Goal: Task Accomplishment & Management: Use online tool/utility

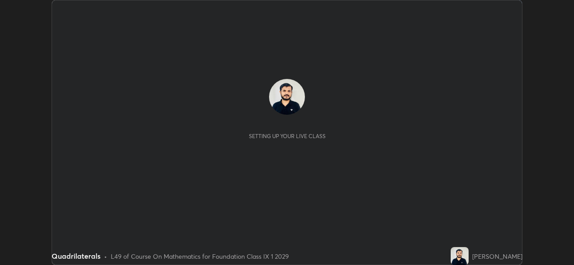
scroll to position [265, 574]
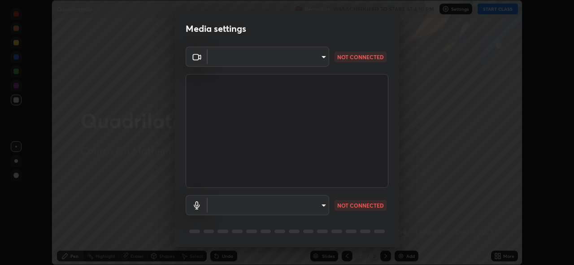
type input "a434b0bb675b4afe23526f72caf62f20b8336972c3250352fa126fe46eaa8015"
type input "communications"
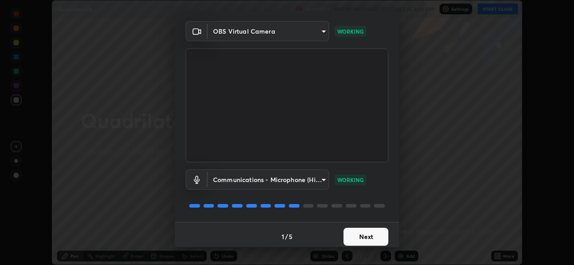
scroll to position [26, 0]
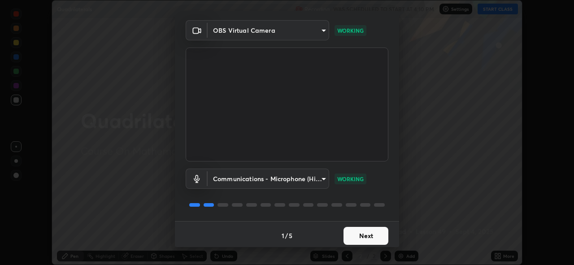
click at [374, 235] on button "Next" at bounding box center [365, 236] width 45 height 18
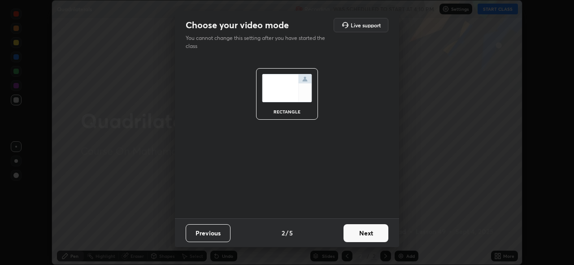
click at [374, 236] on button "Next" at bounding box center [365, 233] width 45 height 18
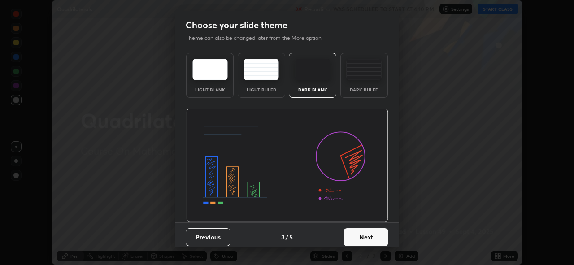
click at [376, 238] on button "Next" at bounding box center [365, 237] width 45 height 18
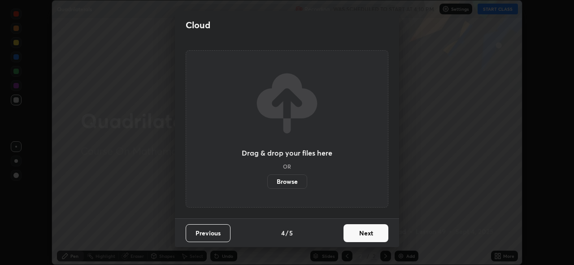
click at [374, 232] on button "Next" at bounding box center [365, 233] width 45 height 18
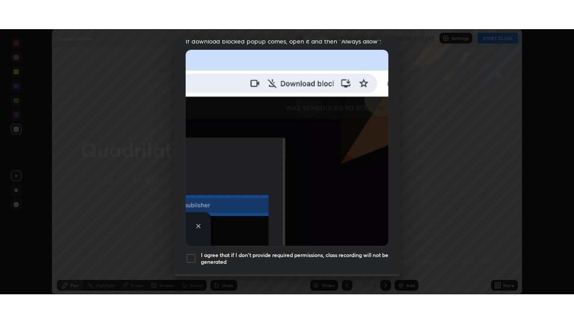
scroll to position [212, 0]
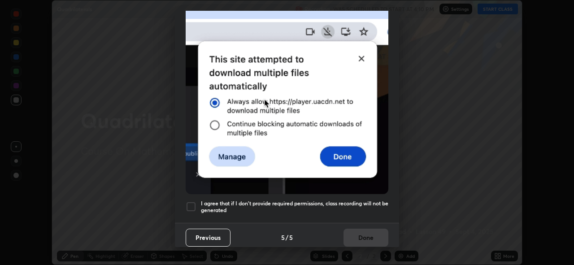
click at [290, 200] on h5 "I agree that if I don't provide required permissions, class recording will not …" at bounding box center [294, 207] width 187 height 14
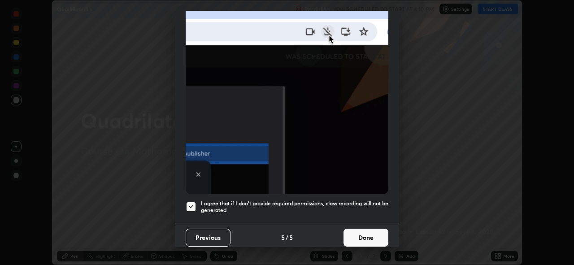
click at [350, 233] on button "Done" at bounding box center [365, 238] width 45 height 18
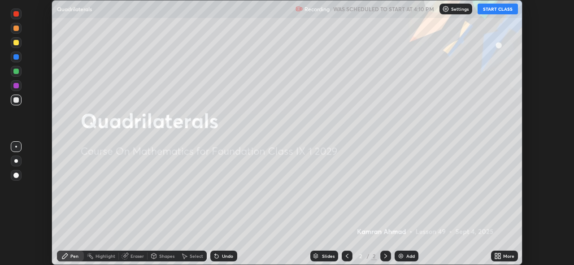
click at [506, 256] on div "More" at bounding box center [508, 256] width 11 height 4
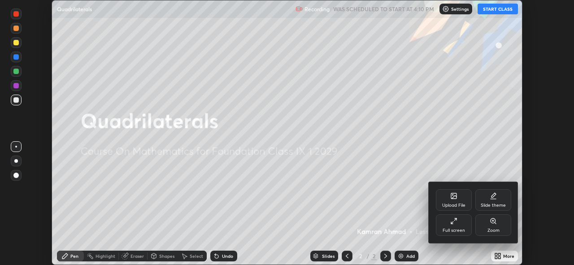
click at [459, 227] on div "Full screen" at bounding box center [454, 225] width 36 height 22
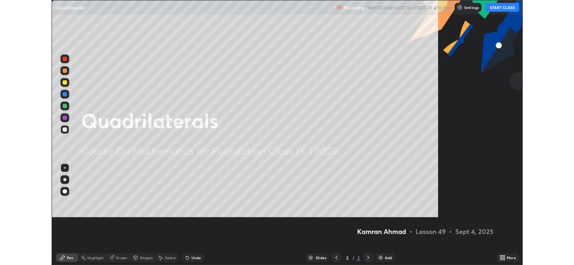
scroll to position [323, 574]
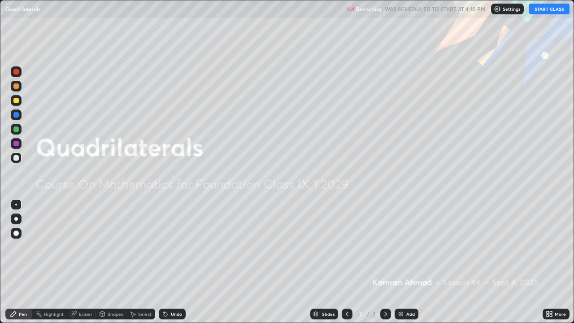
click at [556, 12] on button "START CLASS" at bounding box center [549, 9] width 40 height 11
click at [404, 264] on div "Add" at bounding box center [406, 313] width 24 height 11
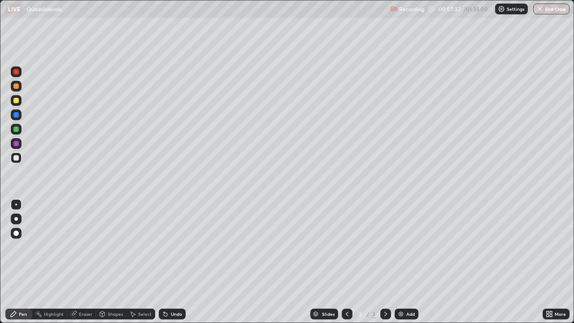
click at [177, 264] on div "Undo" at bounding box center [176, 314] width 11 height 4
click at [174, 264] on div "Undo" at bounding box center [172, 313] width 27 height 11
click at [174, 264] on div "Undo" at bounding box center [176, 314] width 11 height 4
click at [388, 264] on div at bounding box center [385, 314] width 11 height 18
click at [405, 264] on div "Add" at bounding box center [406, 313] width 24 height 11
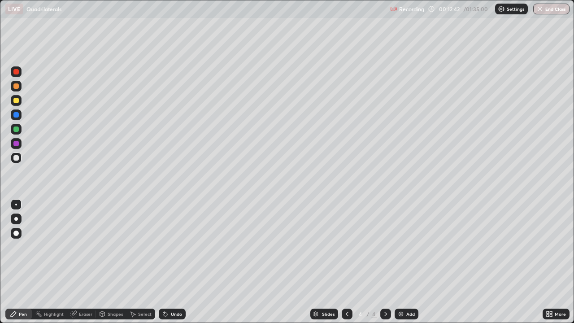
click at [169, 264] on div "Undo" at bounding box center [172, 313] width 27 height 11
click at [181, 264] on div "Undo" at bounding box center [172, 313] width 27 height 11
click at [176, 264] on div "Undo" at bounding box center [176, 314] width 11 height 4
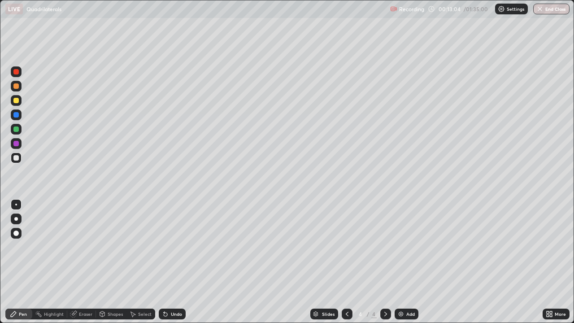
click at [164, 264] on icon at bounding box center [166, 314] width 4 height 4
click at [169, 264] on div "Undo" at bounding box center [172, 313] width 27 height 11
click at [173, 264] on div "Undo" at bounding box center [176, 314] width 11 height 4
click at [173, 264] on div "Undo" at bounding box center [172, 313] width 27 height 11
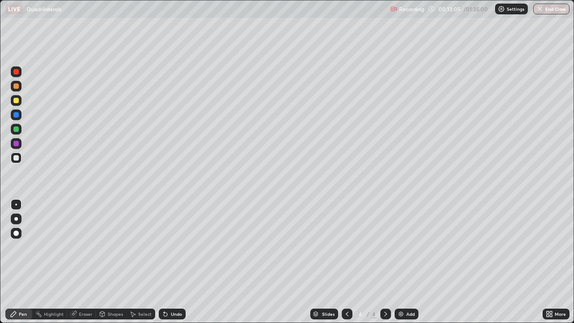
click at [174, 264] on div "Undo" at bounding box center [172, 313] width 27 height 11
click at [173, 264] on div "Undo" at bounding box center [172, 313] width 27 height 11
click at [171, 264] on div "Undo" at bounding box center [172, 313] width 27 height 11
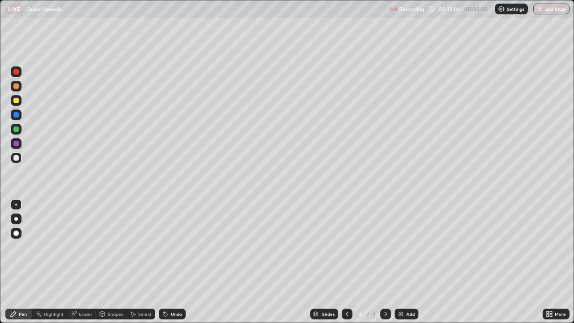
click at [173, 264] on div "Undo" at bounding box center [172, 313] width 27 height 11
click at [173, 264] on div "Undo" at bounding box center [176, 314] width 11 height 4
click at [169, 264] on div "Undo" at bounding box center [172, 313] width 27 height 11
click at [349, 264] on icon at bounding box center [346, 313] width 7 height 7
click at [384, 264] on icon at bounding box center [385, 313] width 7 height 7
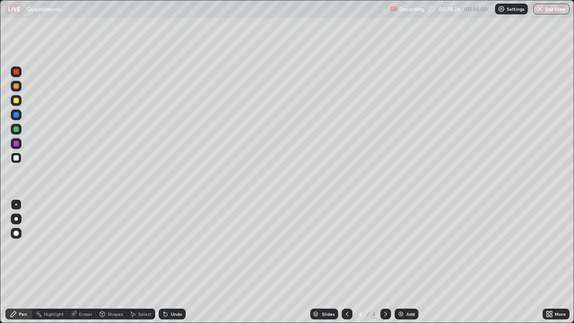
click at [345, 264] on icon at bounding box center [346, 313] width 7 height 7
click at [385, 264] on icon at bounding box center [385, 313] width 7 height 7
click at [415, 264] on div "Add" at bounding box center [406, 313] width 24 height 11
click at [17, 102] on div at bounding box center [15, 100] width 5 height 5
click at [350, 264] on div at bounding box center [347, 313] width 11 height 11
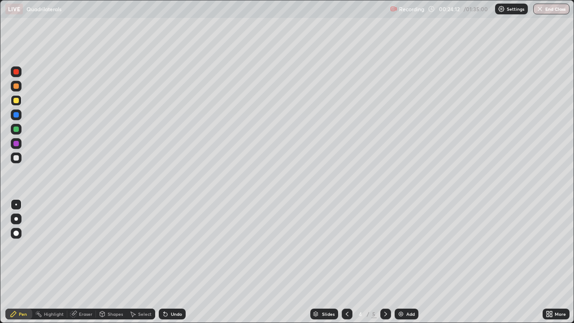
click at [385, 264] on icon at bounding box center [385, 313] width 7 height 7
click at [83, 264] on div "Eraser" at bounding box center [85, 314] width 13 height 4
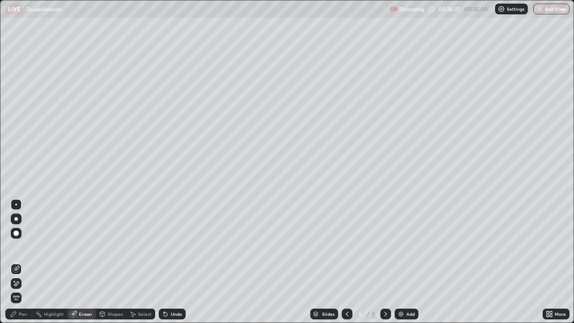
click at [18, 264] on icon at bounding box center [16, 284] width 7 height 8
click at [18, 264] on div "Pen" at bounding box center [18, 313] width 27 height 11
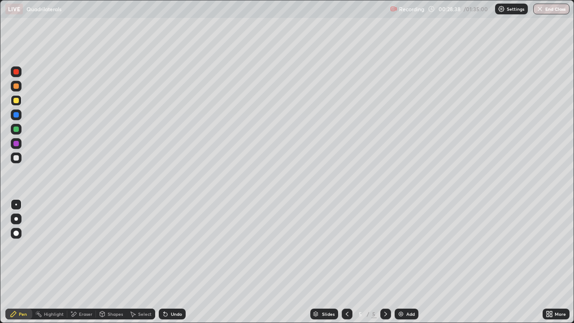
click at [173, 264] on div "Undo" at bounding box center [176, 314] width 11 height 4
click at [18, 90] on div at bounding box center [16, 86] width 11 height 11
click at [179, 264] on div "Undo" at bounding box center [176, 314] width 11 height 4
click at [173, 264] on div "Undo" at bounding box center [172, 313] width 27 height 11
click at [81, 264] on div "Eraser" at bounding box center [81, 313] width 29 height 11
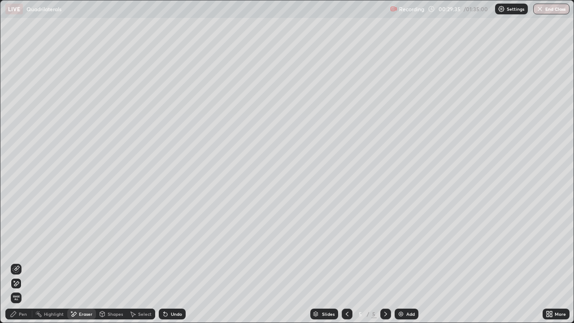
click at [22, 264] on div "Pen" at bounding box center [18, 313] width 27 height 11
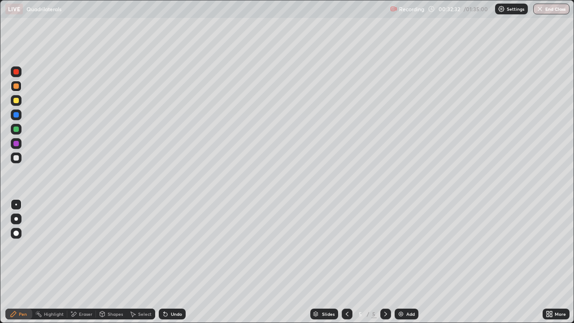
click at [404, 264] on div "Add" at bounding box center [406, 313] width 24 height 11
click at [345, 264] on icon at bounding box center [346, 313] width 7 height 7
click at [384, 264] on icon at bounding box center [385, 313] width 7 height 7
click at [78, 264] on div "Eraser" at bounding box center [81, 313] width 29 height 11
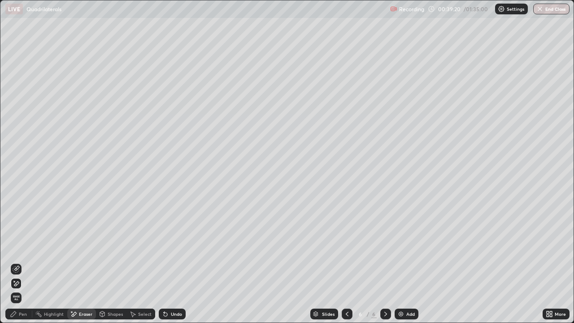
click at [22, 264] on div "Pen" at bounding box center [23, 314] width 8 height 4
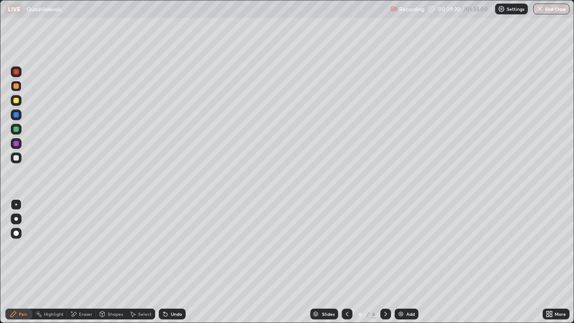
click at [22, 264] on div "Pen" at bounding box center [23, 314] width 8 height 4
click at [395, 264] on div "Add" at bounding box center [406, 313] width 24 height 11
click at [16, 158] on div at bounding box center [15, 157] width 5 height 5
click at [171, 264] on div "Undo" at bounding box center [176, 314] width 11 height 4
click at [412, 264] on div "Add" at bounding box center [410, 314] width 9 height 4
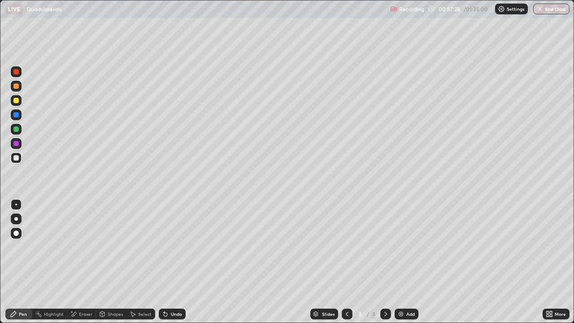
click at [175, 264] on div "Undo" at bounding box center [172, 313] width 27 height 11
click at [175, 264] on div "Undo" at bounding box center [176, 314] width 11 height 4
click at [174, 264] on div "Undo" at bounding box center [172, 313] width 27 height 11
click at [169, 264] on div "Undo" at bounding box center [172, 313] width 27 height 11
click at [86, 264] on div "Eraser" at bounding box center [85, 314] width 13 height 4
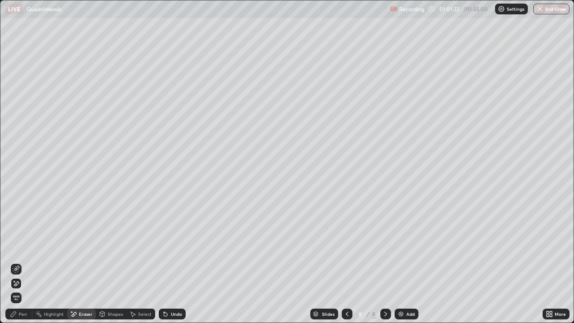
click at [29, 264] on div "Pen" at bounding box center [18, 313] width 27 height 11
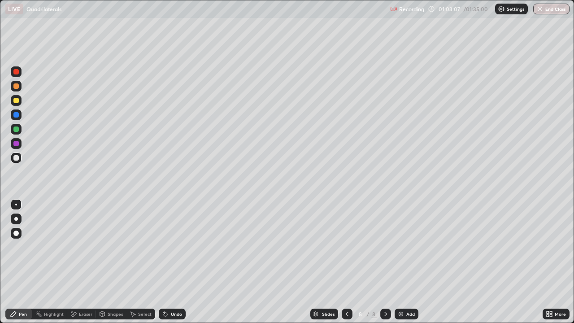
click at [171, 264] on div "Undo" at bounding box center [176, 314] width 11 height 4
click at [164, 264] on icon at bounding box center [164, 312] width 1 height 1
click at [168, 264] on div "Undo" at bounding box center [172, 313] width 27 height 11
click at [179, 264] on div "Undo" at bounding box center [172, 313] width 27 height 11
click at [174, 264] on div "Undo" at bounding box center [176, 314] width 11 height 4
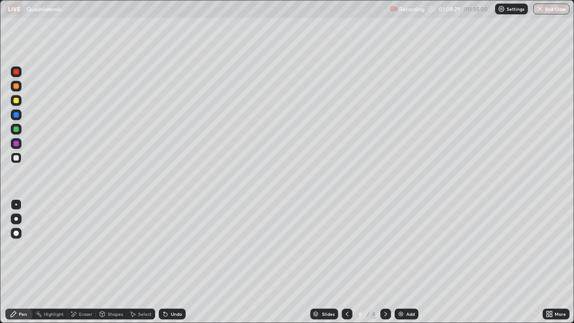
click at [17, 101] on div at bounding box center [15, 100] width 5 height 5
click at [183, 264] on div "Undo" at bounding box center [172, 313] width 27 height 11
click at [182, 264] on div "Undo" at bounding box center [172, 313] width 27 height 11
click at [176, 264] on div "Undo" at bounding box center [176, 314] width 11 height 4
click at [403, 264] on img at bounding box center [400, 313] width 7 height 7
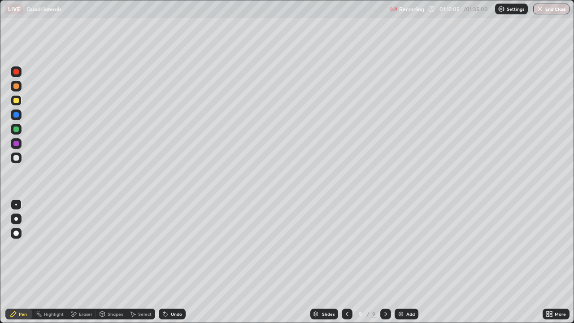
click at [17, 156] on div at bounding box center [15, 157] width 5 height 5
click at [171, 264] on div "Undo" at bounding box center [172, 313] width 27 height 11
click at [172, 264] on div "Undo" at bounding box center [176, 314] width 11 height 4
click at [173, 264] on div "Undo" at bounding box center [172, 313] width 27 height 11
click at [180, 264] on div "Undo" at bounding box center [172, 313] width 27 height 11
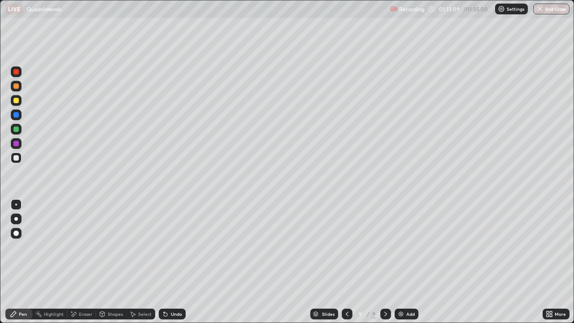
click at [174, 264] on div "Undo" at bounding box center [172, 313] width 27 height 11
click at [19, 100] on div at bounding box center [16, 100] width 11 height 11
click at [15, 130] on div at bounding box center [15, 128] width 5 height 5
click at [180, 264] on div "Undo" at bounding box center [176, 314] width 11 height 4
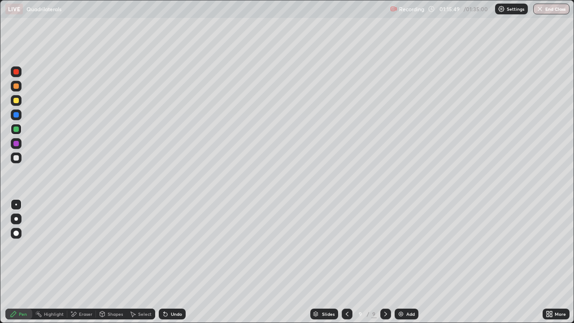
click at [177, 264] on div "Undo" at bounding box center [176, 314] width 11 height 4
click at [178, 264] on div "Undo" at bounding box center [176, 314] width 11 height 4
click at [84, 264] on div "Eraser" at bounding box center [85, 314] width 13 height 4
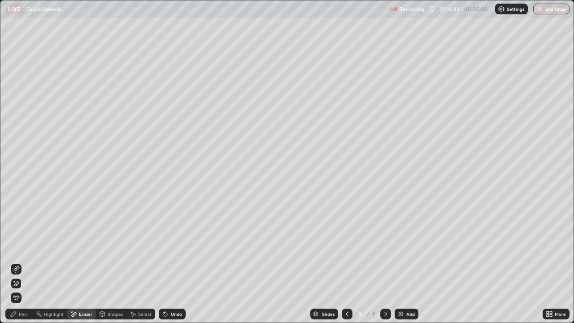
click at [24, 264] on div "Pen" at bounding box center [23, 314] width 8 height 4
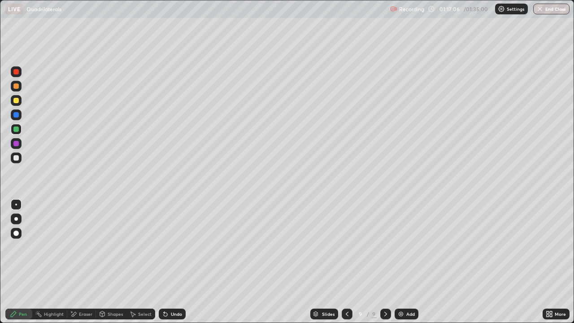
click at [177, 264] on div "Undo" at bounding box center [176, 314] width 11 height 4
click at [350, 264] on div at bounding box center [347, 313] width 11 height 11
click at [15, 100] on div at bounding box center [15, 100] width 5 height 5
click at [380, 264] on div at bounding box center [385, 313] width 11 height 11
click at [84, 264] on div "Eraser" at bounding box center [85, 314] width 13 height 4
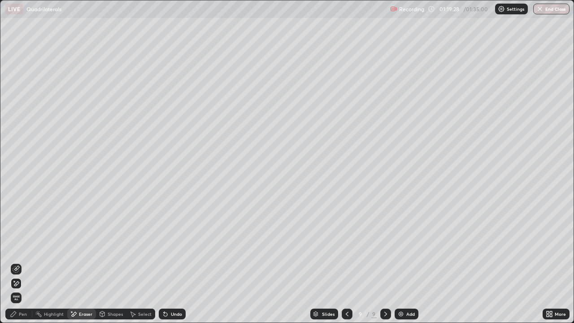
click at [19, 264] on div "Pen" at bounding box center [23, 314] width 8 height 4
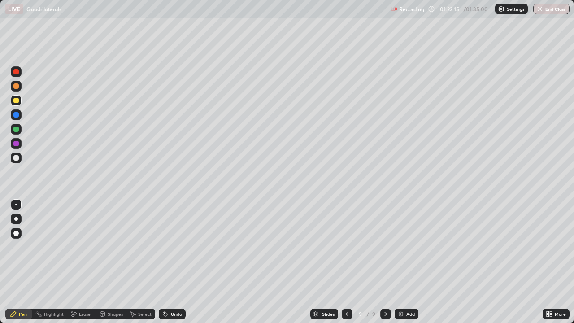
click at [406, 264] on div "Add" at bounding box center [406, 313] width 24 height 11
click at [179, 264] on div "Undo" at bounding box center [176, 314] width 11 height 4
click at [177, 264] on div "Undo" at bounding box center [176, 314] width 11 height 4
click at [174, 264] on div "Undo" at bounding box center [176, 314] width 11 height 4
click at [176, 264] on div "Undo" at bounding box center [176, 314] width 11 height 4
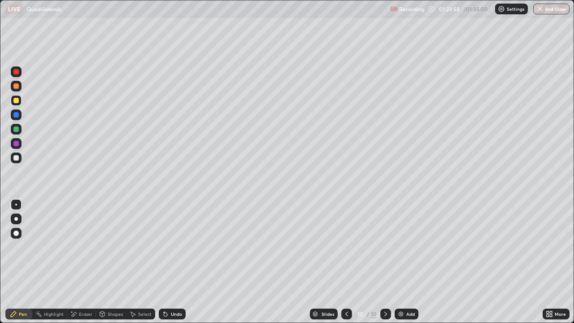
click at [85, 264] on div "Eraser" at bounding box center [85, 314] width 13 height 4
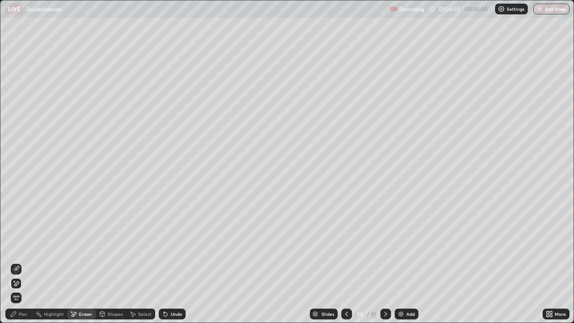
click at [23, 264] on div "Pen" at bounding box center [23, 314] width 8 height 4
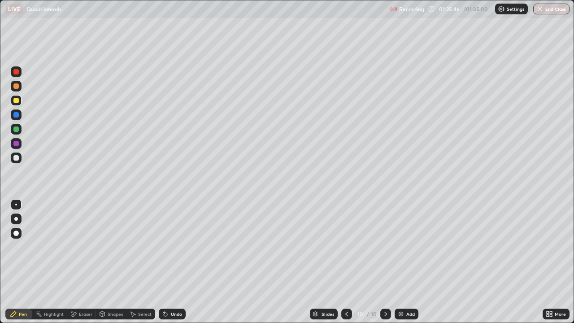
click at [18, 127] on div at bounding box center [15, 128] width 5 height 5
click at [406, 264] on div "Add" at bounding box center [410, 314] width 9 height 4
click at [18, 101] on div at bounding box center [15, 100] width 5 height 5
click at [173, 264] on div "Undo" at bounding box center [176, 314] width 11 height 4
click at [169, 264] on div "Undo" at bounding box center [172, 313] width 27 height 11
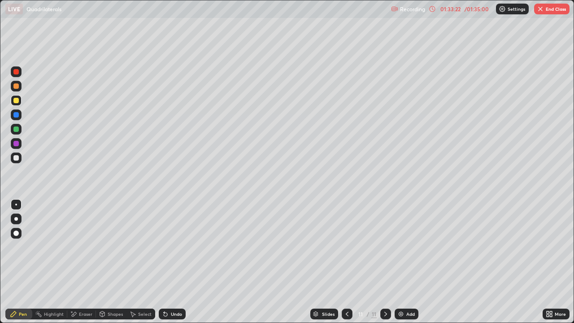
click at [171, 264] on div "Undo" at bounding box center [176, 314] width 11 height 4
click at [173, 264] on div "Undo" at bounding box center [176, 314] width 11 height 4
click at [166, 264] on icon at bounding box center [165, 313] width 7 height 7
click at [557, 12] on button "End Class" at bounding box center [551, 9] width 35 height 11
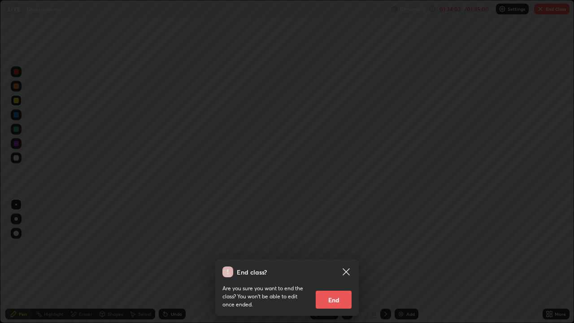
click at [346, 264] on button "End" at bounding box center [334, 299] width 36 height 18
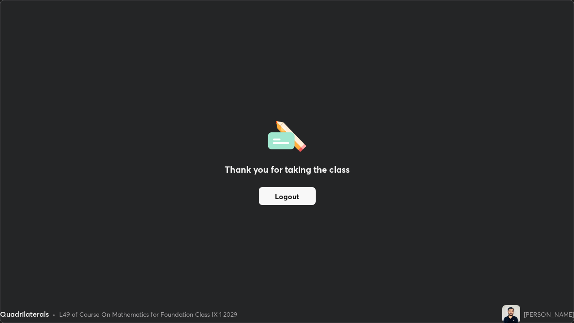
click at [286, 193] on button "Logout" at bounding box center [287, 196] width 57 height 18
click at [285, 203] on button "Logout" at bounding box center [287, 196] width 57 height 18
click at [285, 204] on button "Logout" at bounding box center [287, 196] width 57 height 18
click at [285, 201] on button "Logout" at bounding box center [287, 196] width 57 height 18
click at [282, 198] on button "Logout" at bounding box center [287, 196] width 57 height 18
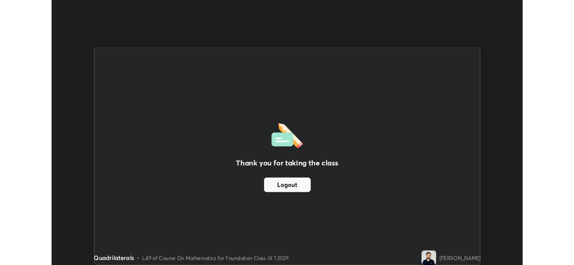
scroll to position [44557, 44249]
